Goal: Transaction & Acquisition: Obtain resource

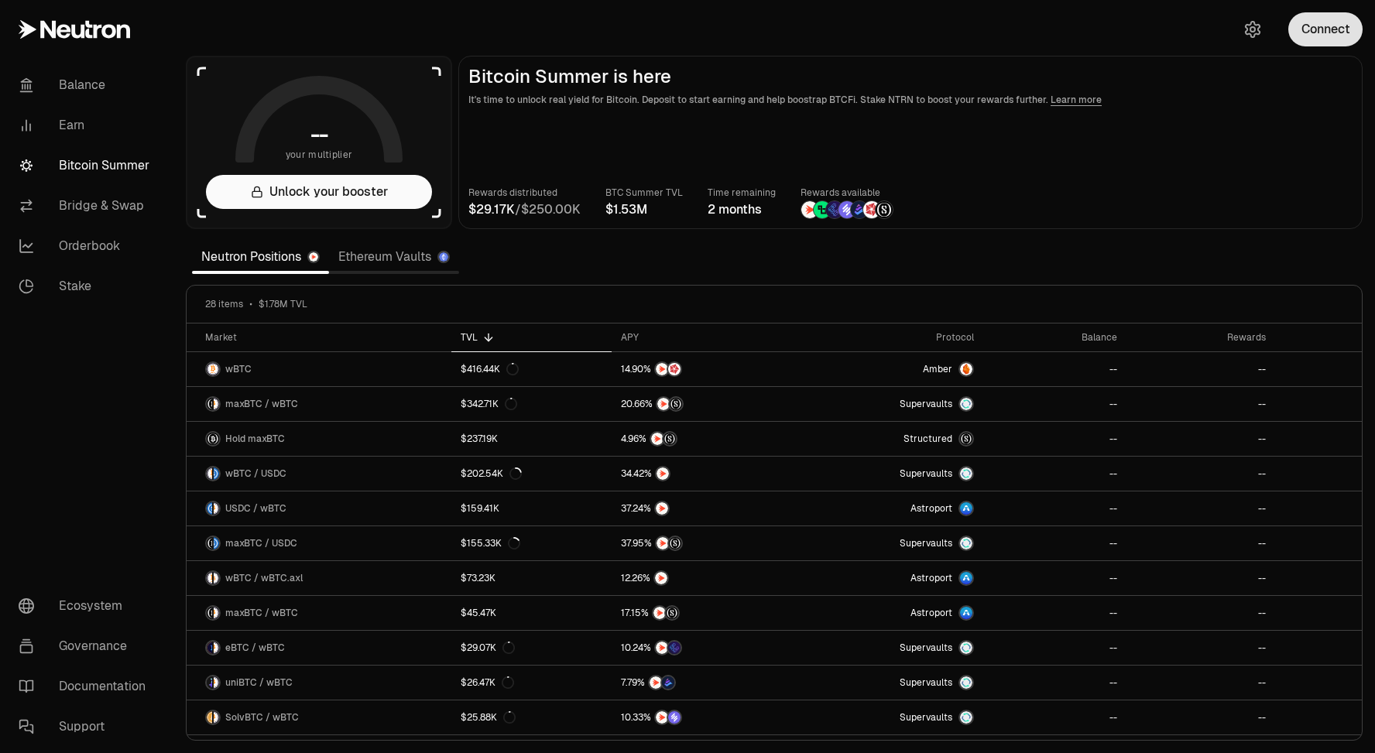
click at [1321, 14] on button "Connect" at bounding box center [1325, 29] width 74 height 34
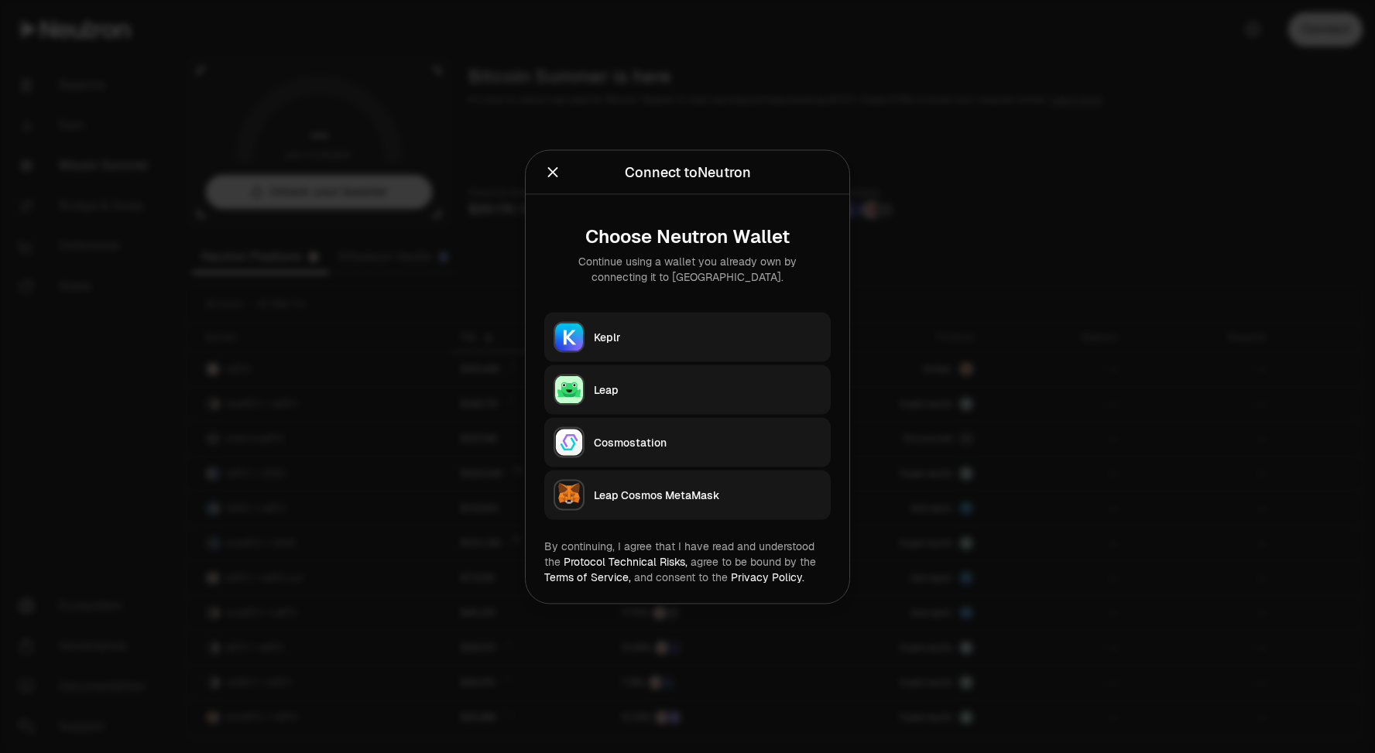
click at [629, 370] on button "Leap" at bounding box center [687, 390] width 286 height 50
